Goal: Find specific page/section: Find specific page/section

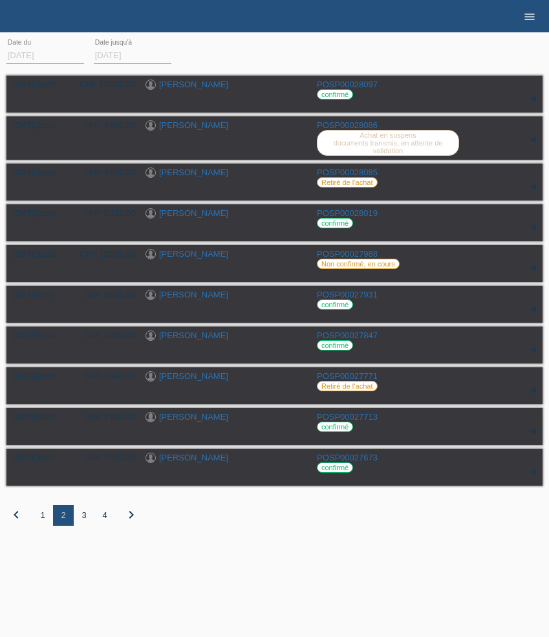
click at [522, 19] on link "menu" at bounding box center [530, 16] width 26 height 8
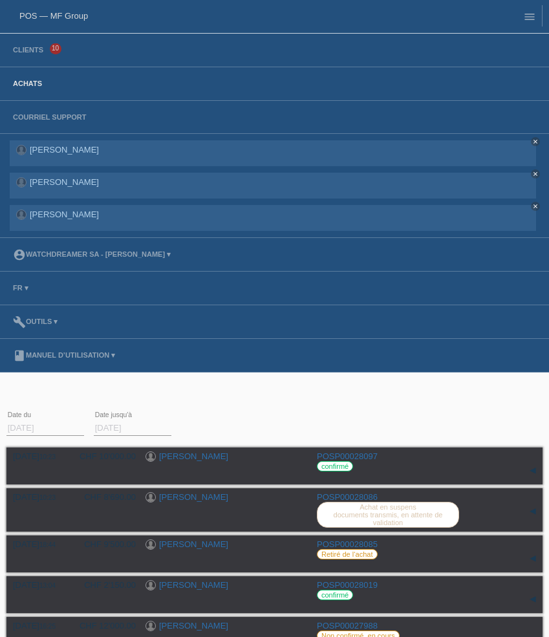
click at [25, 80] on li "Achats" at bounding box center [274, 84] width 549 height 34
click at [27, 85] on link "Achats" at bounding box center [27, 84] width 42 height 8
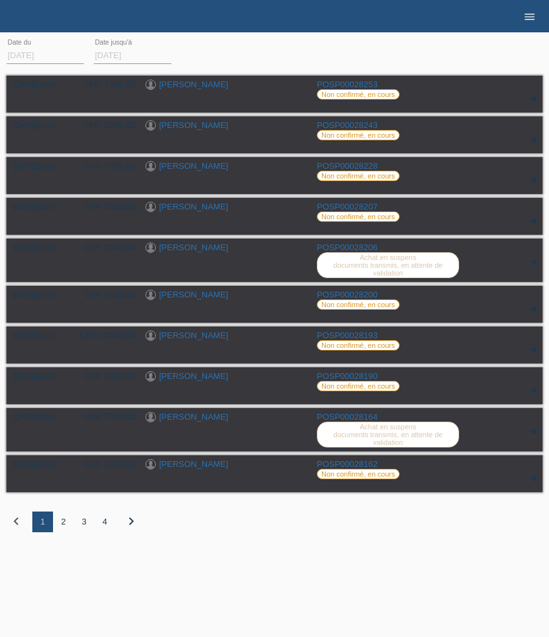
click at [533, 18] on icon "menu" at bounding box center [529, 16] width 13 height 13
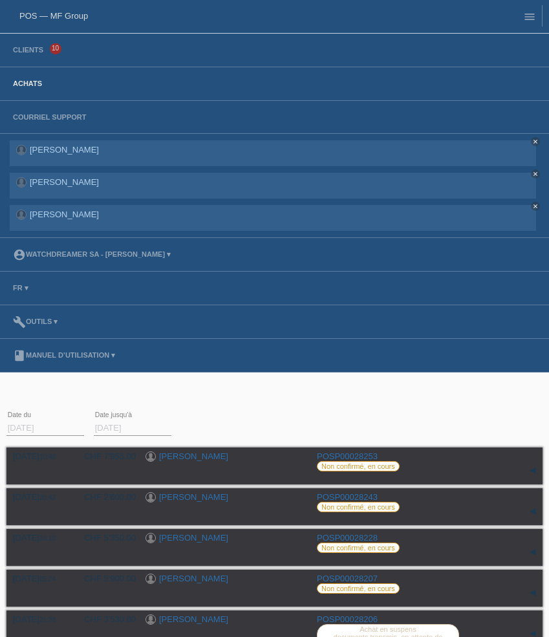
click at [34, 87] on link "Achats" at bounding box center [27, 84] width 42 height 8
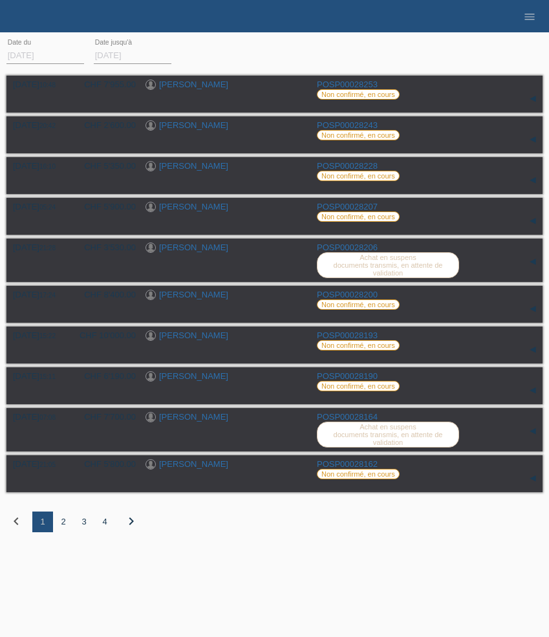
click at [61, 532] on div "2" at bounding box center [63, 522] width 21 height 21
